Goal: Transaction & Acquisition: Download file/media

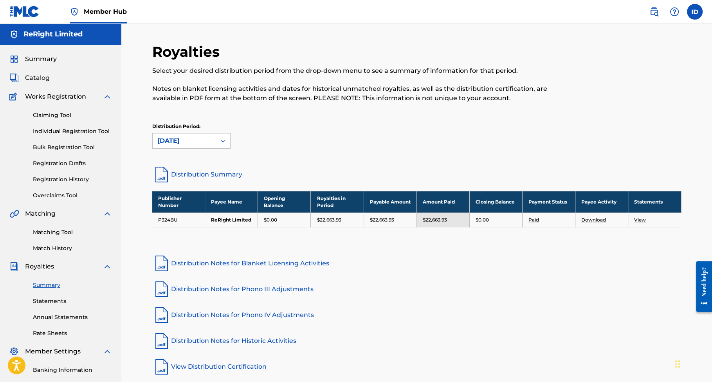
click at [213, 139] on div "[DATE]" at bounding box center [184, 141] width 63 height 15
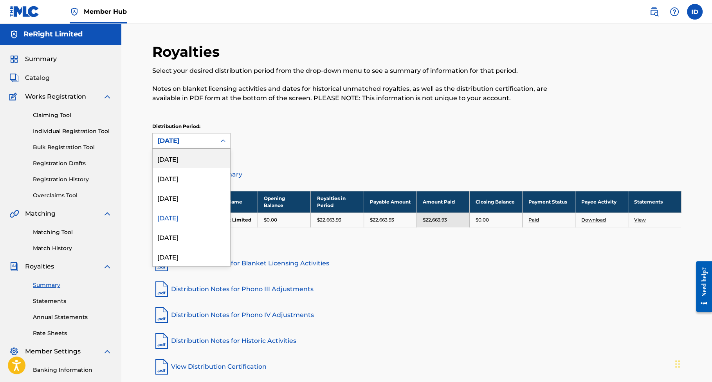
click at [180, 165] on div "[DATE]" at bounding box center [192, 159] width 78 height 20
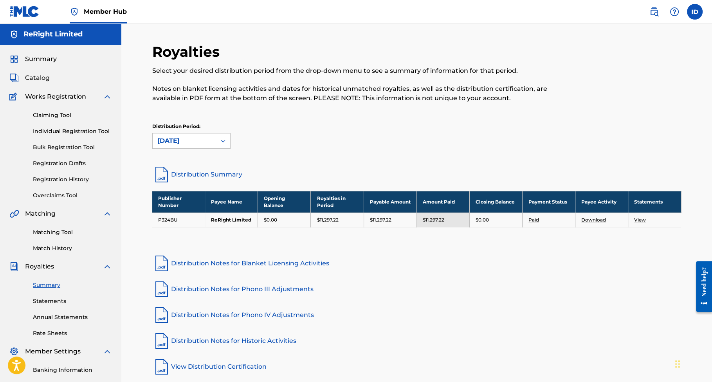
click at [271, 135] on div "Distribution Period: [DATE]" at bounding box center [416, 136] width 529 height 26
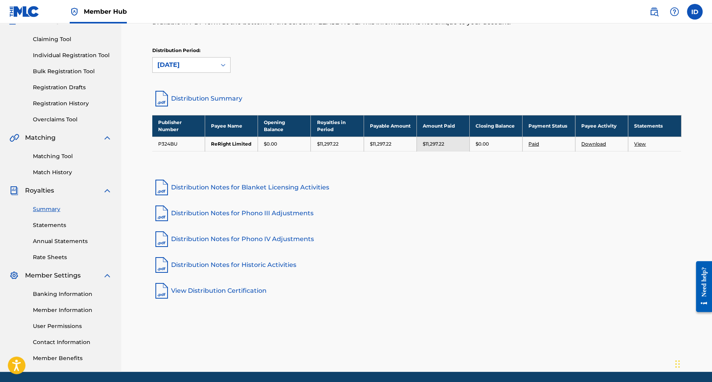
scroll to position [78, 0]
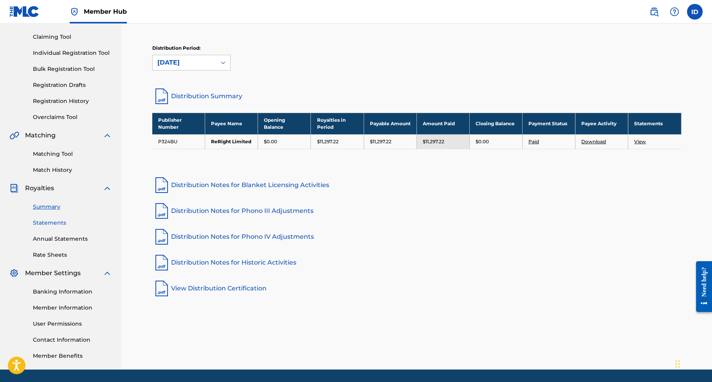
click at [47, 223] on link "Statements" at bounding box center [72, 223] width 79 height 8
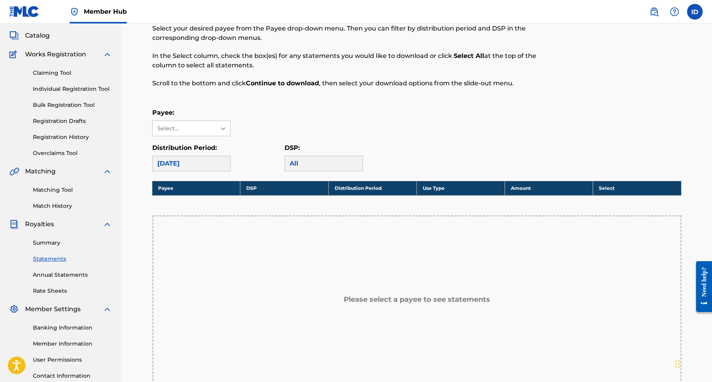
scroll to position [51, 0]
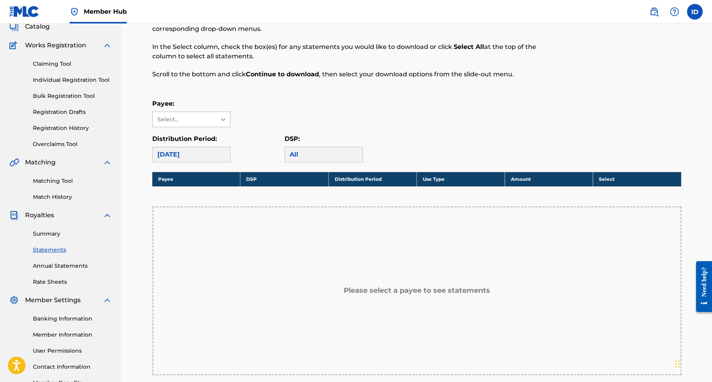
click at [214, 120] on div "Select..." at bounding box center [184, 119] width 63 height 15
click at [202, 134] on div "ReRight Limited" at bounding box center [192, 137] width 78 height 20
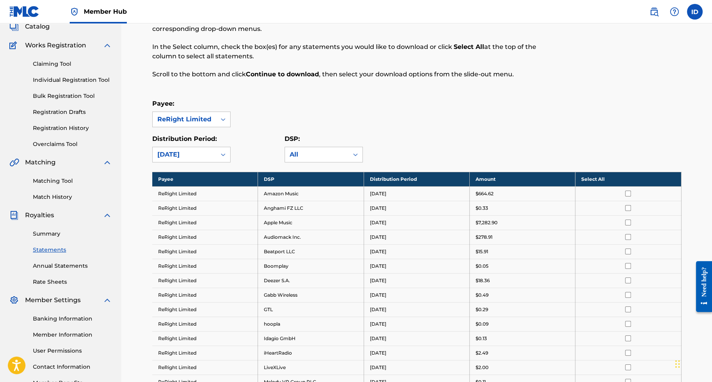
click at [596, 179] on th "Select All" at bounding box center [629, 179] width 106 height 14
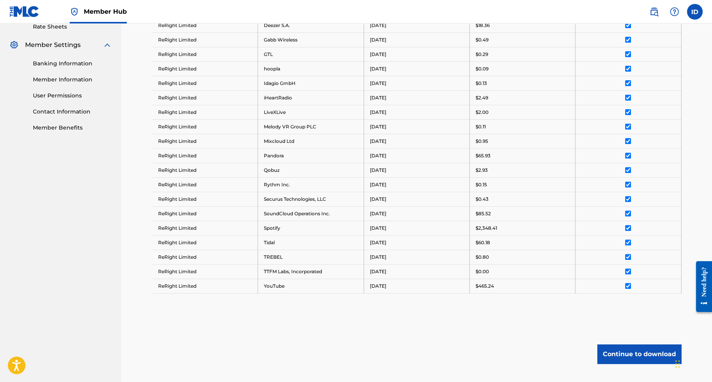
scroll to position [355, 0]
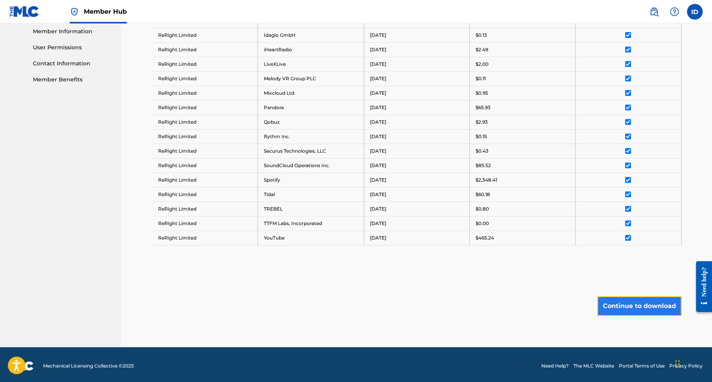
click at [633, 307] on button "Continue to download" at bounding box center [639, 306] width 84 height 20
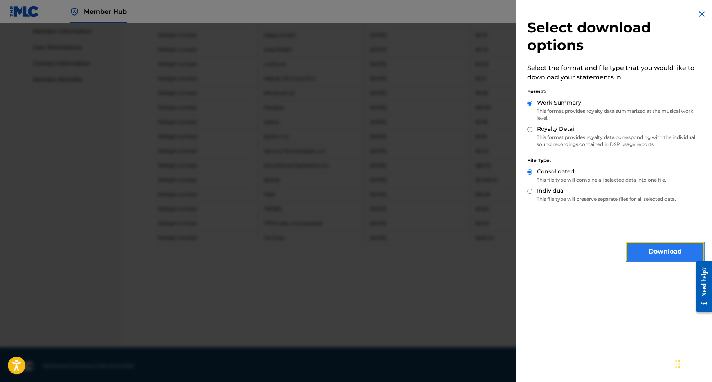
click at [660, 252] on button "Download" at bounding box center [665, 252] width 78 height 20
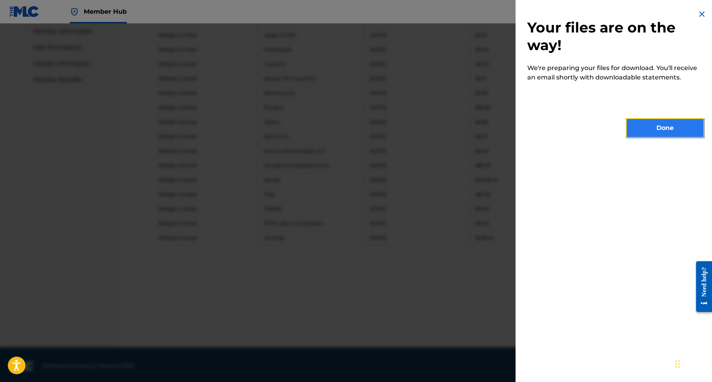
click at [662, 128] on button "Done" at bounding box center [665, 128] width 78 height 20
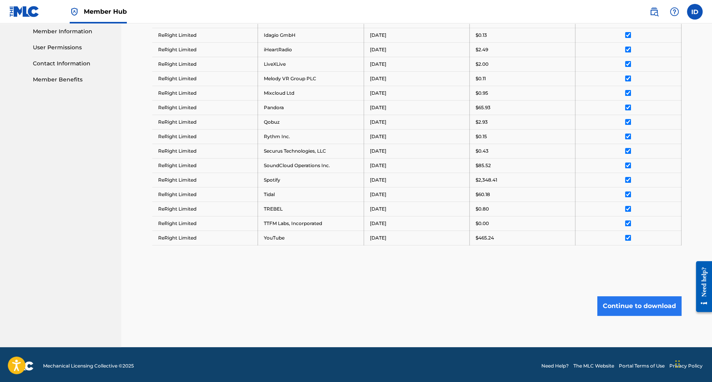
drag, startPoint x: 556, startPoint y: 289, endPoint x: 608, endPoint y: 301, distance: 53.4
click at [556, 289] on div "Royalty Statements Select your desired payee from the Payee drop-down menu. The…" at bounding box center [416, 17] width 529 height 659
click at [631, 302] on button "Continue to download" at bounding box center [639, 306] width 84 height 20
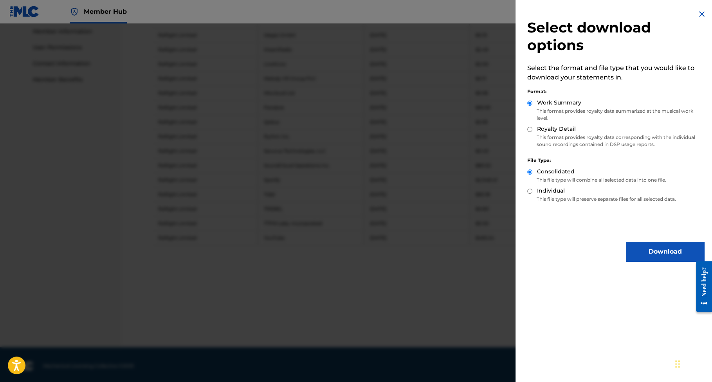
click at [529, 128] on input "Royalty Detail" at bounding box center [529, 129] width 5 height 5
radio input "true"
click at [659, 251] on button "Download" at bounding box center [665, 252] width 78 height 20
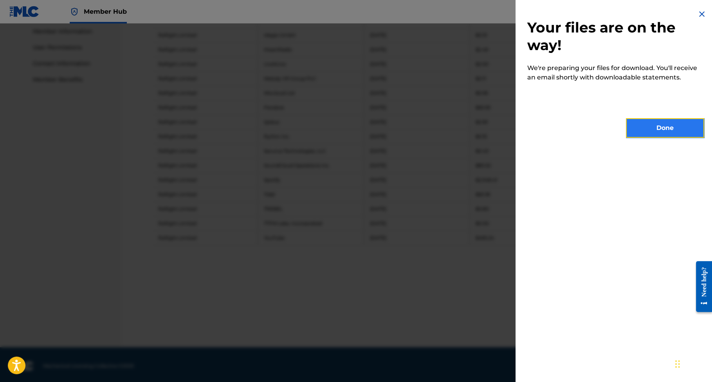
click at [653, 128] on button "Done" at bounding box center [665, 128] width 78 height 20
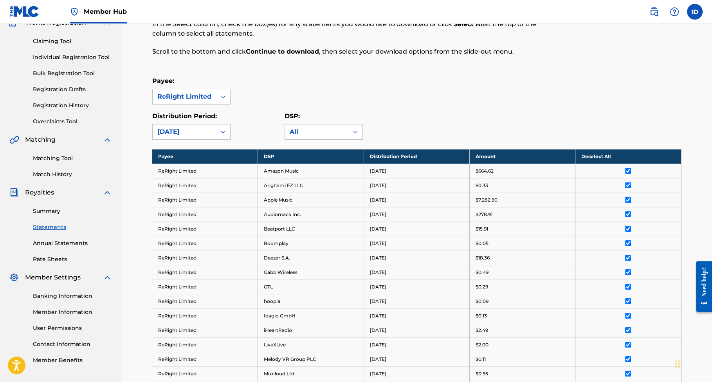
scroll to position [0, 0]
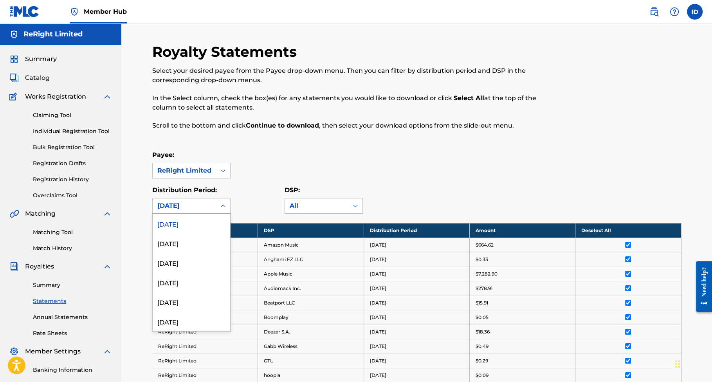
click at [199, 205] on div "[DATE]" at bounding box center [184, 205] width 54 height 9
click at [166, 285] on div "[DATE]" at bounding box center [192, 283] width 78 height 20
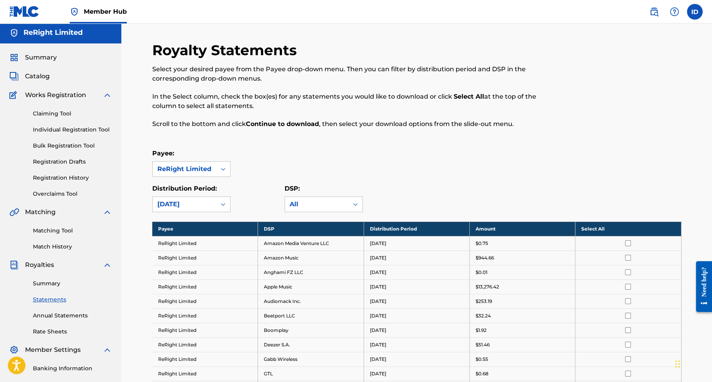
scroll to position [2, 0]
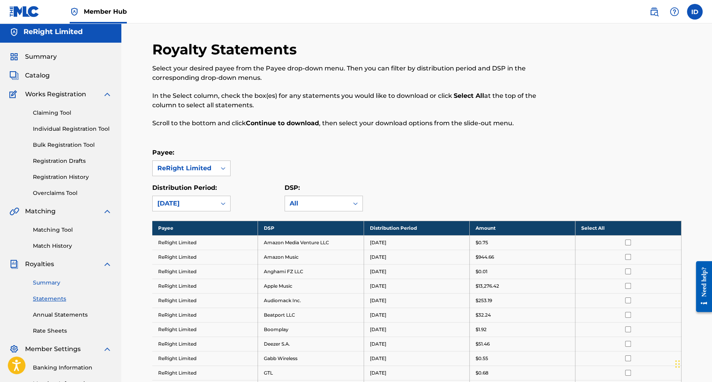
click at [40, 282] on link "Summary" at bounding box center [72, 283] width 79 height 8
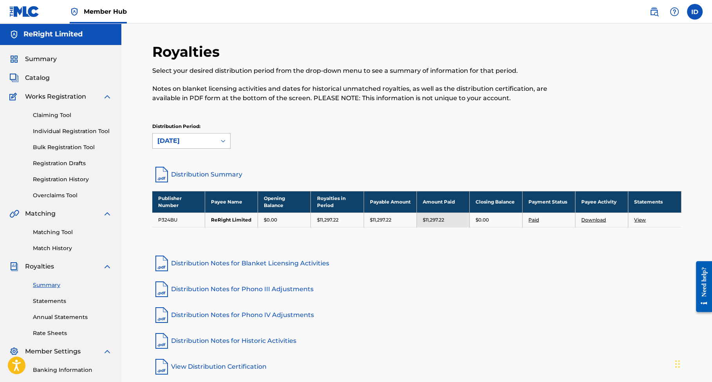
click at [217, 143] on div at bounding box center [223, 141] width 14 height 14
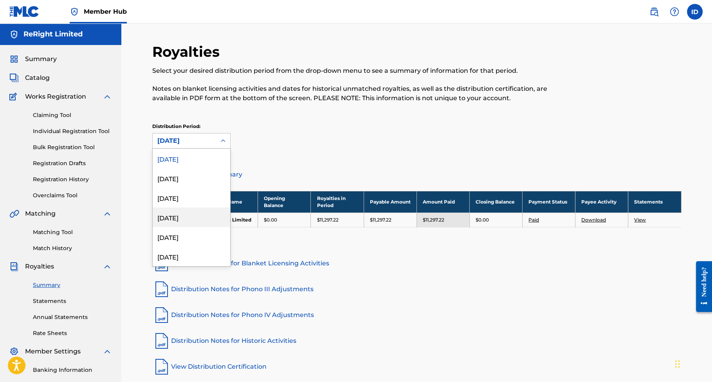
click at [169, 218] on div "[DATE]" at bounding box center [192, 218] width 78 height 20
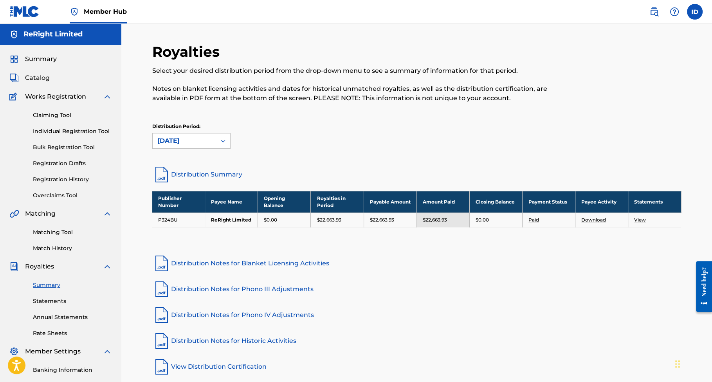
click at [293, 115] on div "Royalties Select your desired distribution period from the drop-down menu to se…" at bounding box center [416, 104] width 529 height 122
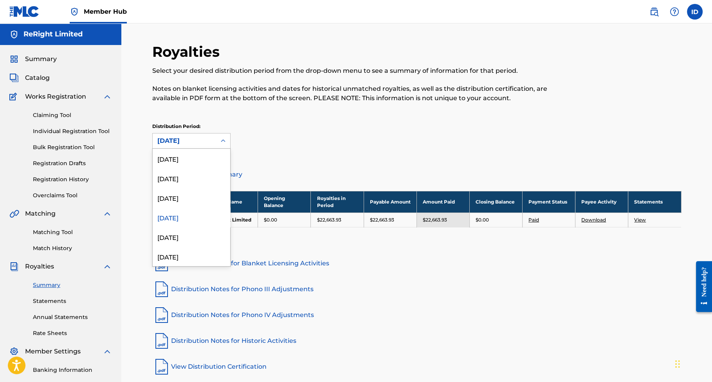
click at [194, 140] on div "[DATE]" at bounding box center [184, 140] width 54 height 9
click at [176, 197] on div "[DATE]" at bounding box center [192, 198] width 78 height 20
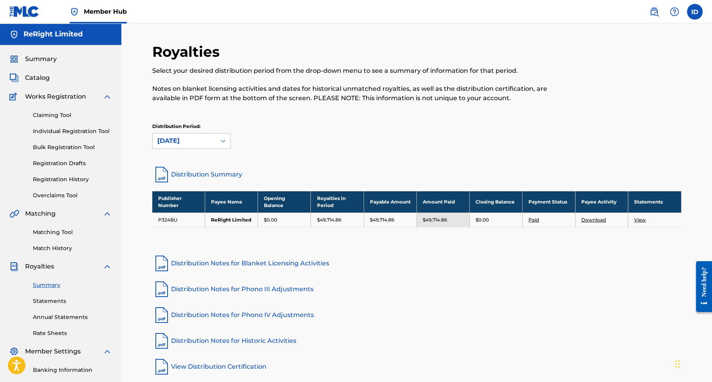
drag, startPoint x: 535, startPoint y: 31, endPoint x: 540, endPoint y: 29, distance: 4.6
click at [535, 31] on div "Royalties Select your desired distribution period from the drop-down menu to se…" at bounding box center [416, 235] width 591 height 424
